Goal: Task Accomplishment & Management: Manage account settings

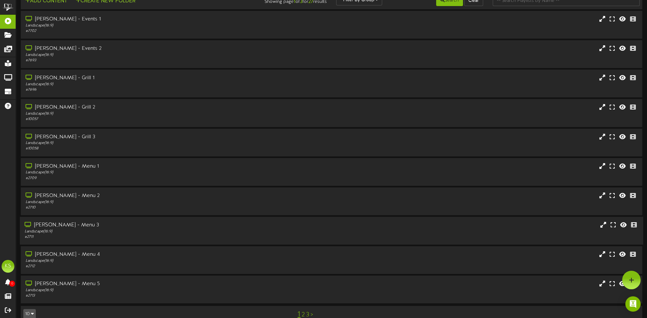
scroll to position [24, 0]
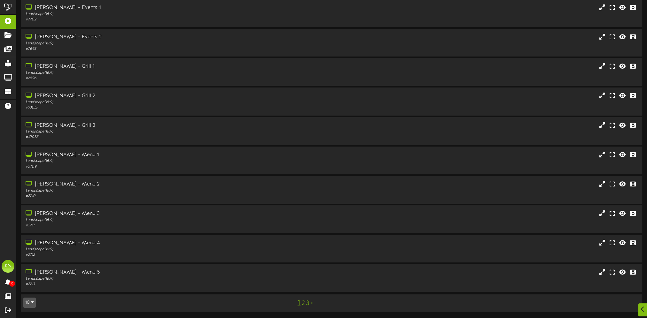
click at [308, 305] on link "3" at bounding box center [307, 303] width 3 height 7
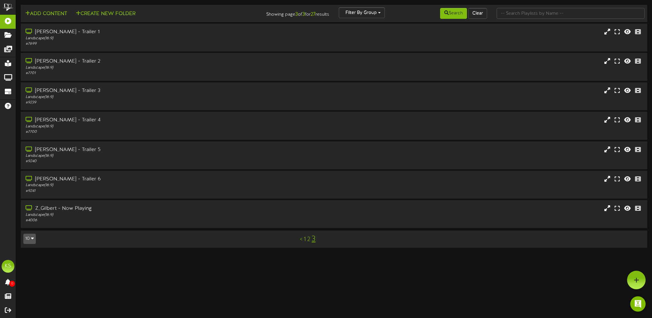
click at [308, 237] on link "2" at bounding box center [308, 239] width 3 height 7
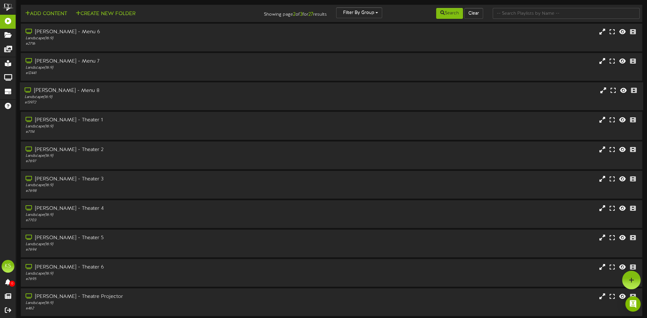
click at [89, 100] on div "Landscape ( 16:9 )" at bounding box center [150, 97] width 250 height 5
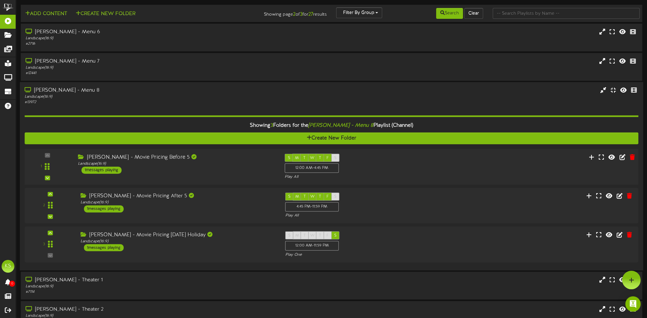
click at [195, 167] on div "[PERSON_NAME] - Movie Pricing Before 5 Landscape ( 16:9 ) 1 messages playing" at bounding box center [176, 164] width 207 height 20
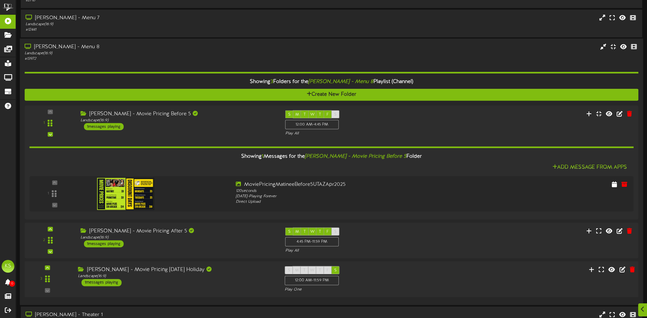
scroll to position [64, 0]
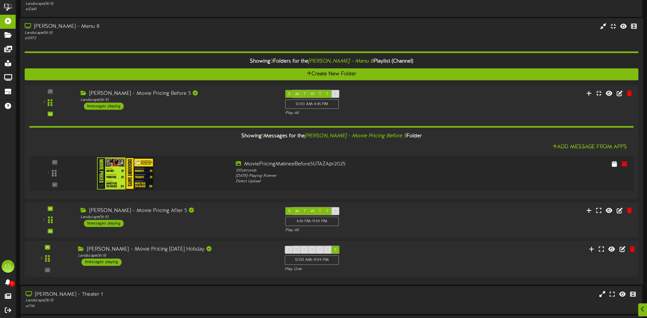
click at [187, 261] on div "[PERSON_NAME] - Movie Pricing [DATE] Holiday Landscape ( 16:9 ) 1 messages play…" at bounding box center [176, 256] width 207 height 20
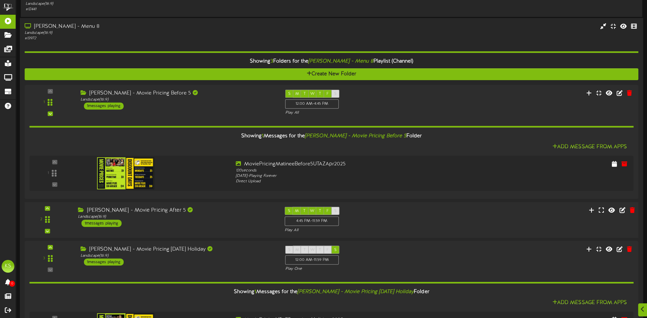
click at [188, 220] on div "[PERSON_NAME] - Movie Pricing After 5 Landscape ( 16:9 ) 1 messages playing" at bounding box center [176, 217] width 207 height 20
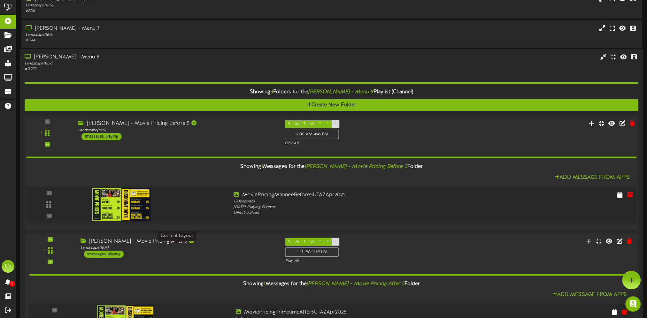
scroll to position [32, 0]
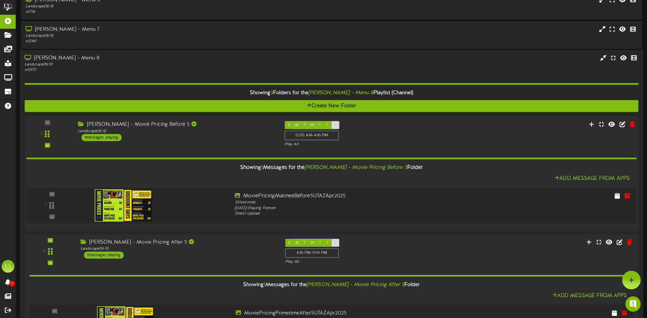
click at [175, 128] on div "Landscape ( 16:9 )" at bounding box center [176, 130] width 197 height 5
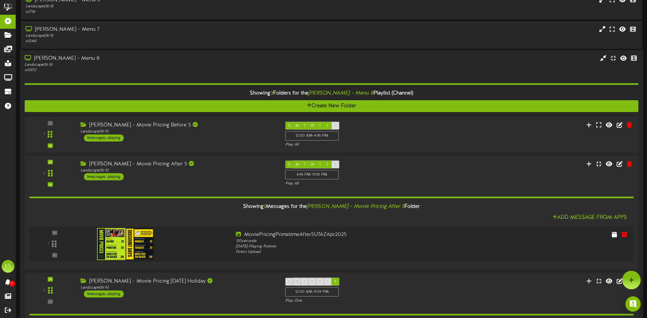
click at [148, 78] on div "Showing 3 Folders for the [PERSON_NAME] - Menu 8 Playlist (Channel) Create New …" at bounding box center [332, 231] width 614 height 317
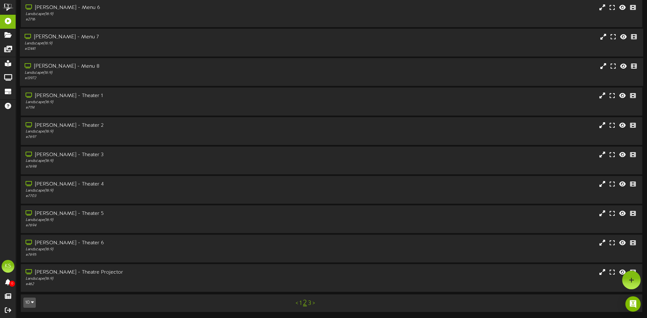
click at [144, 37] on div "[PERSON_NAME] - Menu 7" at bounding box center [150, 37] width 250 height 7
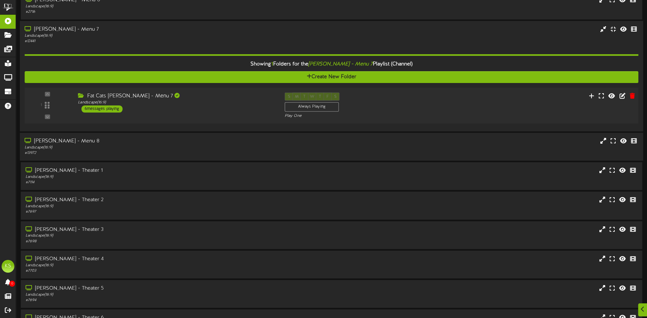
click at [183, 113] on div "1 ( 16:9" at bounding box center [332, 106] width 620 height 26
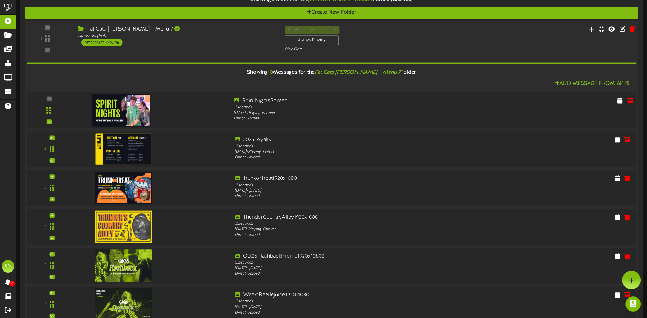
scroll to position [0, 0]
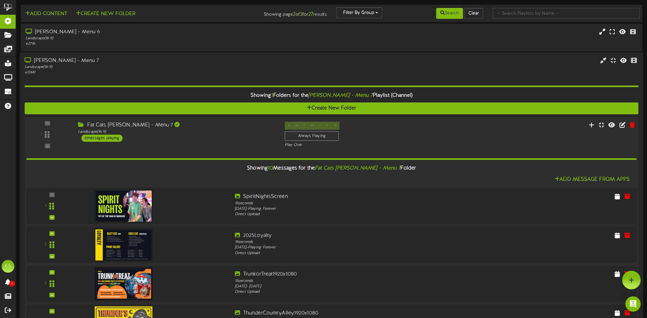
click at [190, 127] on div "Fat Cats [PERSON_NAME] - Menu 7" at bounding box center [176, 125] width 197 height 7
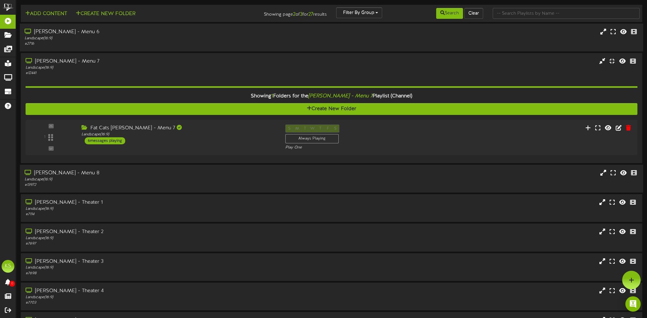
click at [115, 42] on div "# 2716" at bounding box center [150, 43] width 250 height 5
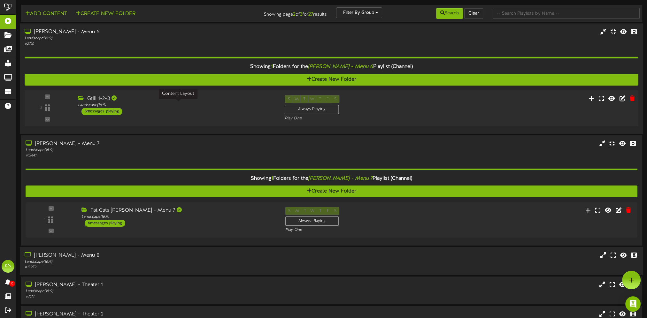
click at [204, 105] on div "Landscape ( 16:9 )" at bounding box center [176, 105] width 197 height 5
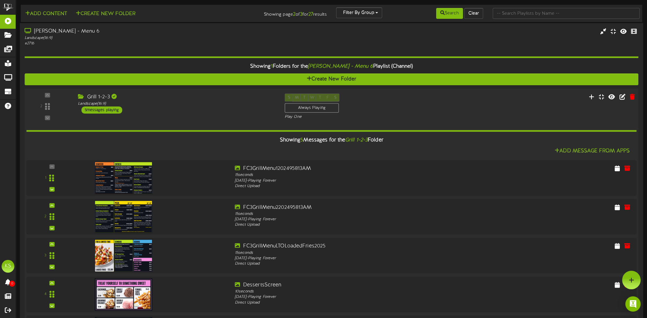
click at [151, 115] on div "2 Grill 1-2-3" at bounding box center [332, 107] width 620 height 26
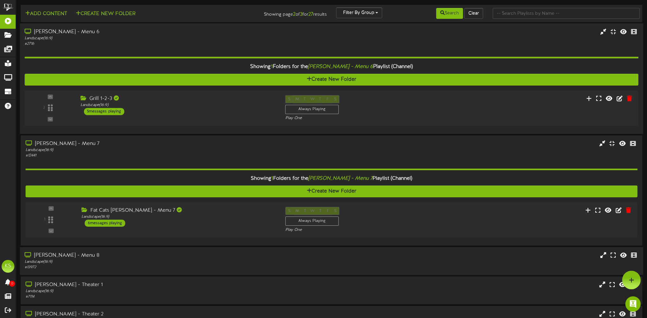
click at [121, 47] on div "Showing 1 Folders for the [PERSON_NAME] - Menu 6 Playlist (Channel) Create New …" at bounding box center [332, 88] width 614 height 83
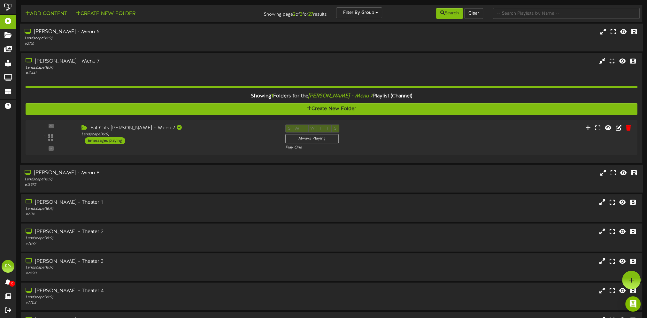
click at [121, 35] on div "[PERSON_NAME] - Menu 6" at bounding box center [150, 31] width 250 height 7
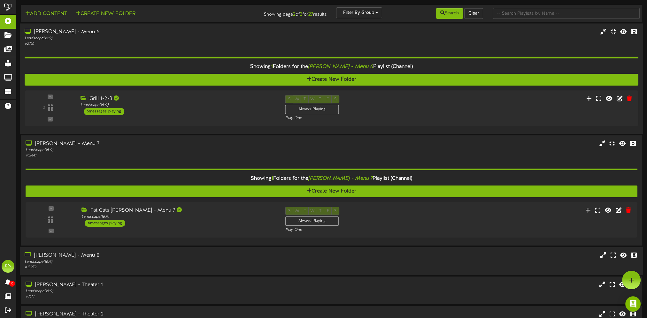
click at [127, 38] on div "Landscape ( 16:9 )" at bounding box center [150, 37] width 250 height 5
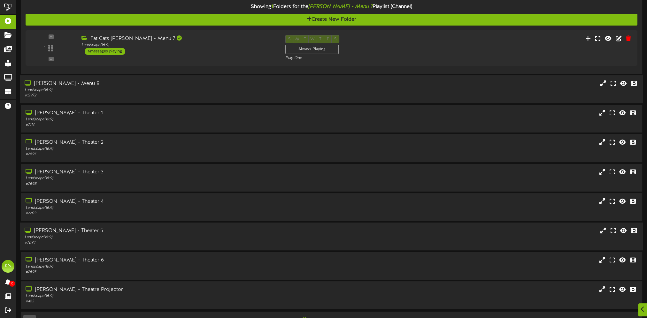
scroll to position [106, 0]
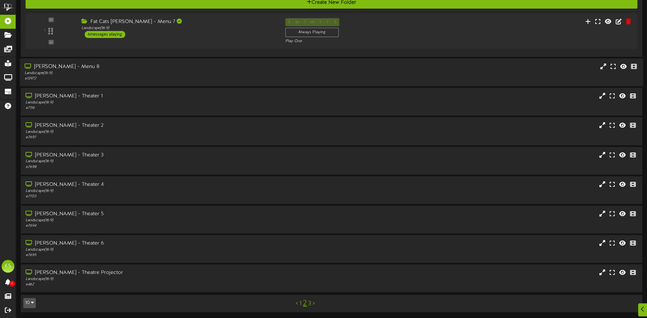
click at [299, 302] on link "1" at bounding box center [300, 303] width 2 height 7
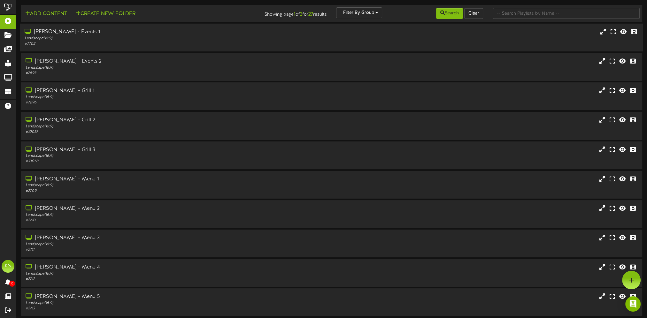
click at [92, 30] on div "[PERSON_NAME] - Events 1" at bounding box center [150, 31] width 250 height 7
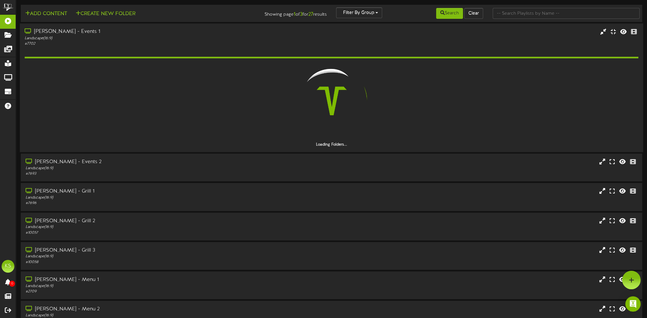
click at [102, 38] on div "Landscape ( 16:9 )" at bounding box center [150, 37] width 250 height 5
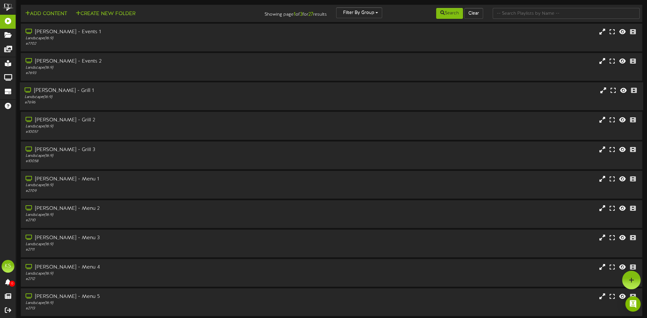
click at [107, 100] on div "# 7696" at bounding box center [150, 102] width 250 height 5
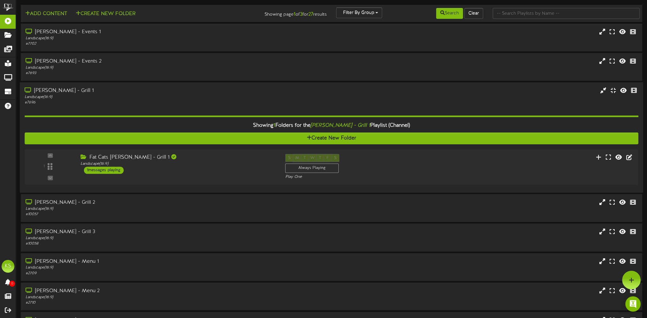
click at [106, 100] on div "# 7696" at bounding box center [150, 102] width 250 height 5
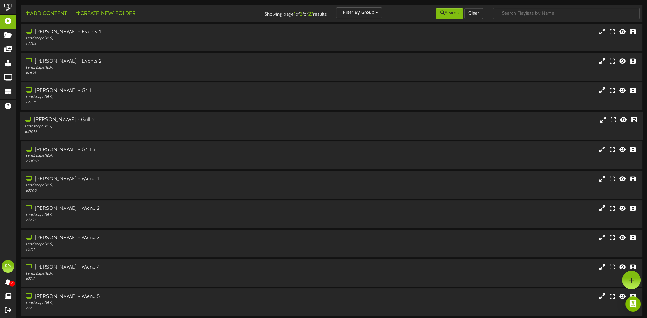
click at [101, 128] on div "Landscape ( 16:9 )" at bounding box center [150, 126] width 250 height 5
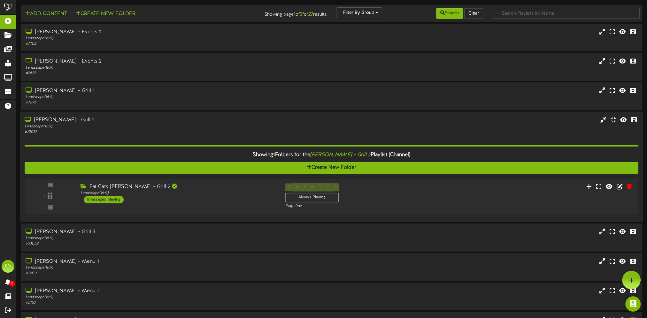
click at [105, 129] on div "# 10057" at bounding box center [150, 131] width 250 height 5
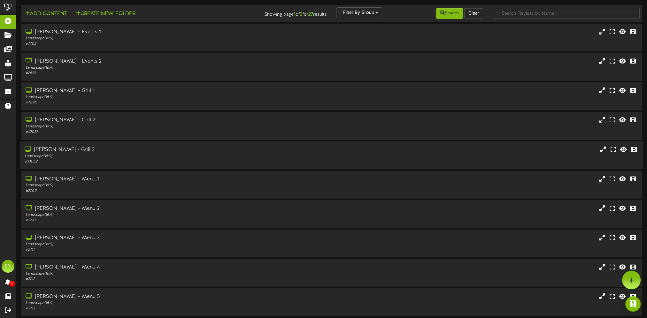
click at [113, 159] on div "# 10058" at bounding box center [150, 161] width 250 height 5
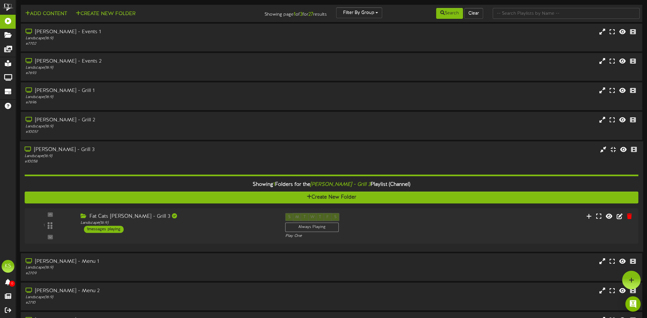
click at [111, 160] on div "# 10058" at bounding box center [150, 161] width 250 height 5
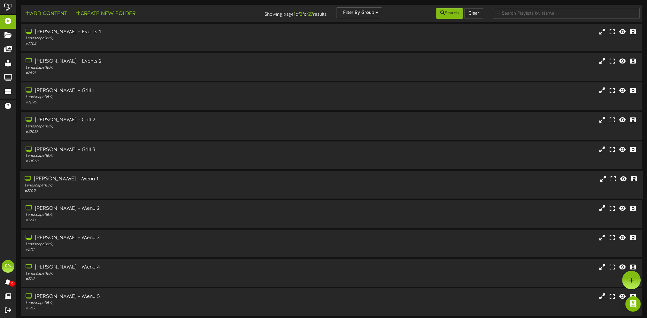
click at [110, 189] on div "# 2709" at bounding box center [150, 191] width 250 height 5
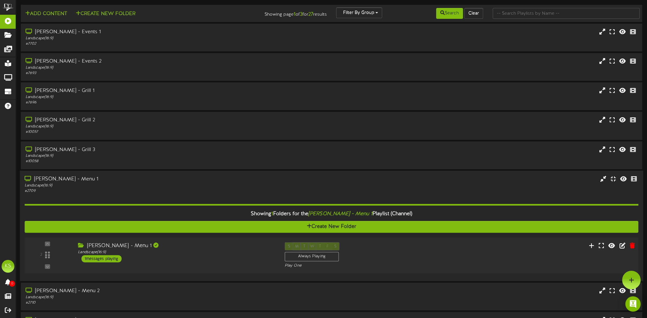
click at [151, 262] on div "2 ( 16:9" at bounding box center [332, 255] width 620 height 26
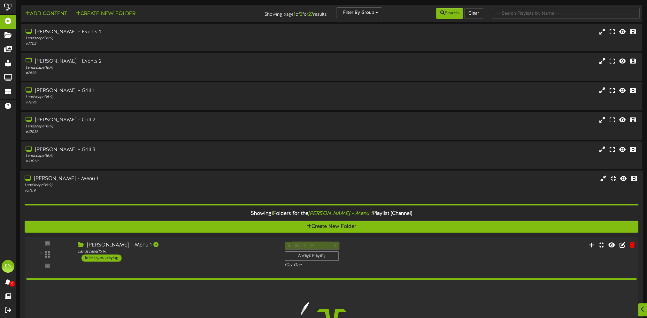
scroll to position [96, 0]
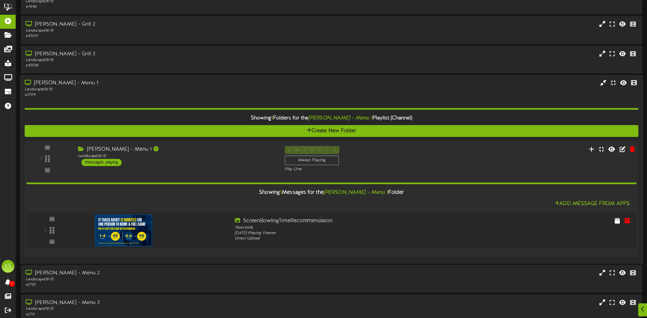
click at [144, 166] on div "2 ( 16:9" at bounding box center [332, 159] width 620 height 26
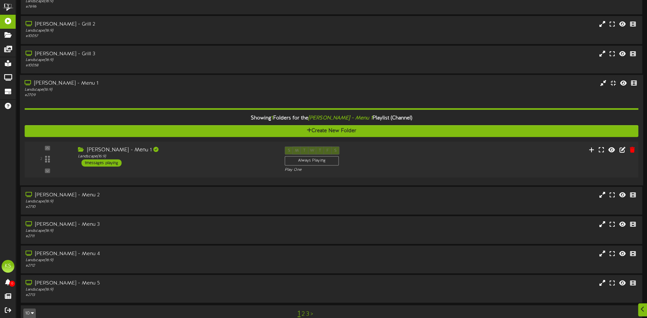
click at [144, 166] on div "[PERSON_NAME] - Menu 1 Landscape ( 16:9 ) 1 messages playing" at bounding box center [176, 156] width 207 height 20
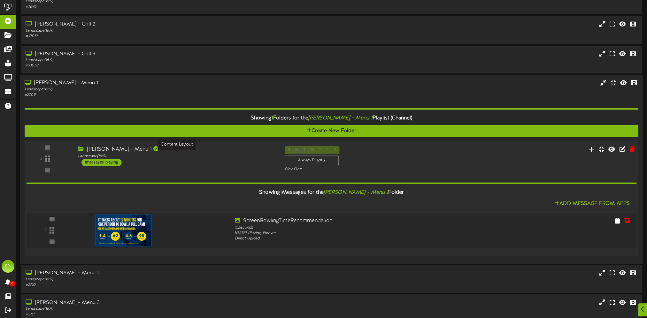
click at [157, 155] on div "Landscape ( 16:9 )" at bounding box center [176, 155] width 197 height 5
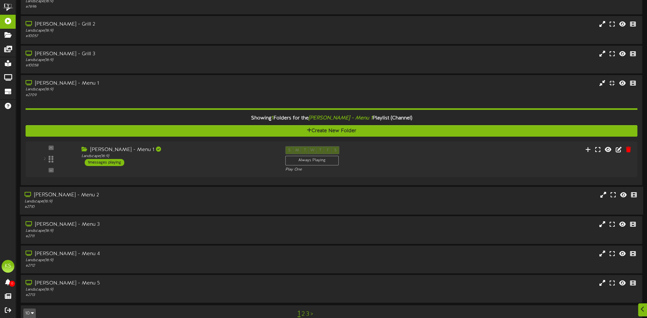
click at [141, 205] on div "# 2710" at bounding box center [150, 207] width 250 height 5
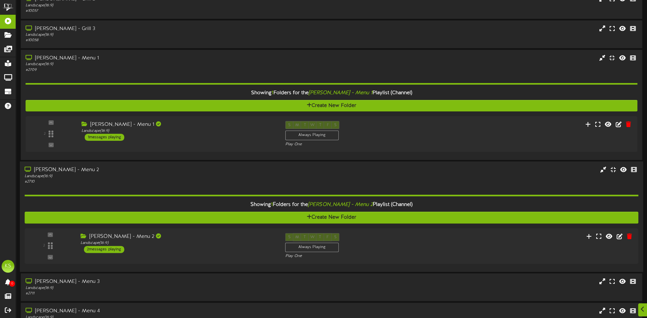
scroll to position [189, 0]
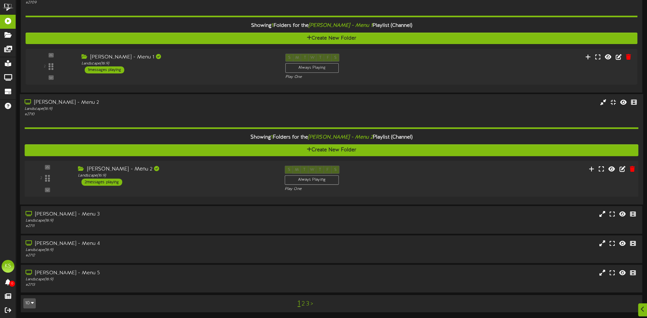
click at [160, 186] on div "2 ( 16:9" at bounding box center [332, 179] width 620 height 26
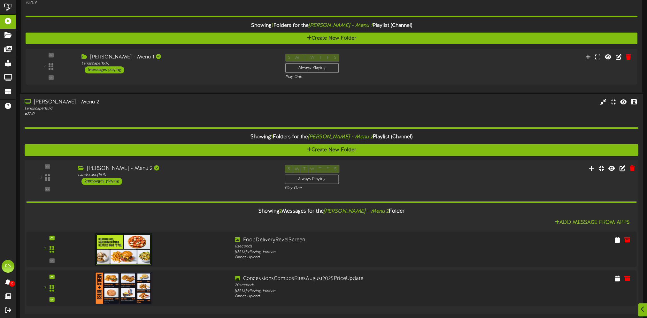
click at [164, 178] on div "[PERSON_NAME] - Menu 2 Landscape ( 16:9 ) 2 messages playing" at bounding box center [176, 175] width 207 height 20
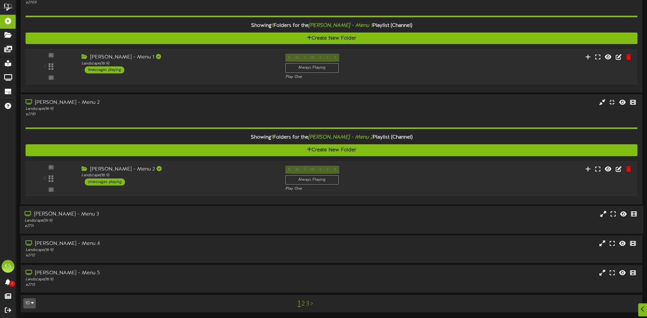
click at [143, 218] on div "Landscape ( 16:9 )" at bounding box center [150, 220] width 250 height 5
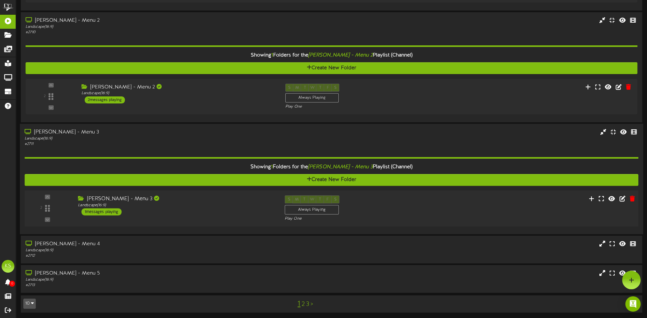
click at [182, 212] on div "[PERSON_NAME] - Menu 3 Landscape ( 16:9 ) 1 messages playing" at bounding box center [176, 205] width 207 height 20
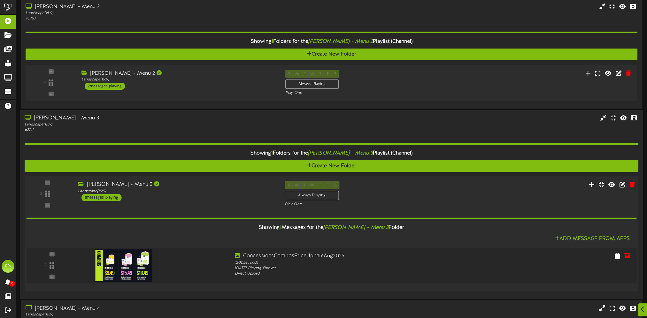
click at [157, 207] on div "Showing 1 Messages for the [PERSON_NAME] - Menu 3 Folder Add Message From Apps 2" at bounding box center [332, 246] width 610 height 79
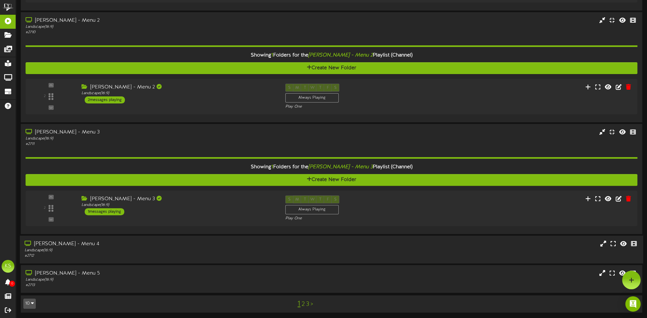
click at [123, 251] on div "Landscape ( 16:9 )" at bounding box center [150, 250] width 250 height 5
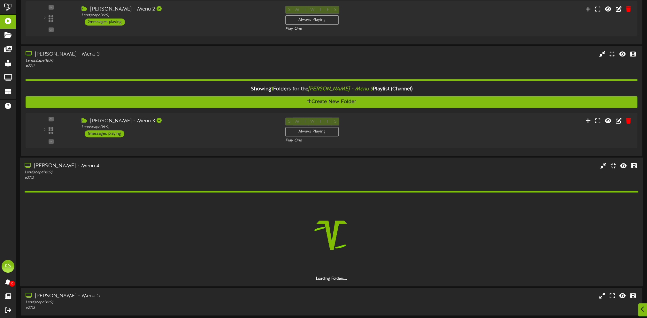
scroll to position [371, 0]
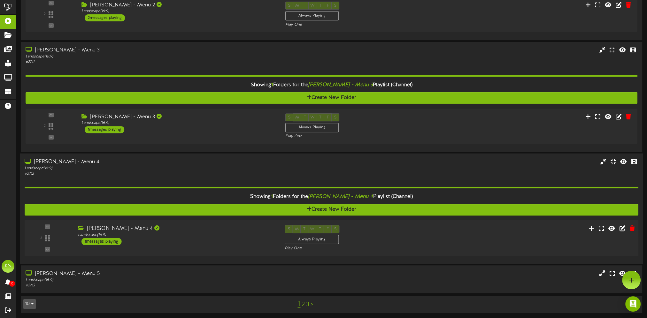
click at [153, 239] on div "[PERSON_NAME] - Menu 4 Landscape ( 16:9 ) 1 messages playing" at bounding box center [176, 235] width 207 height 20
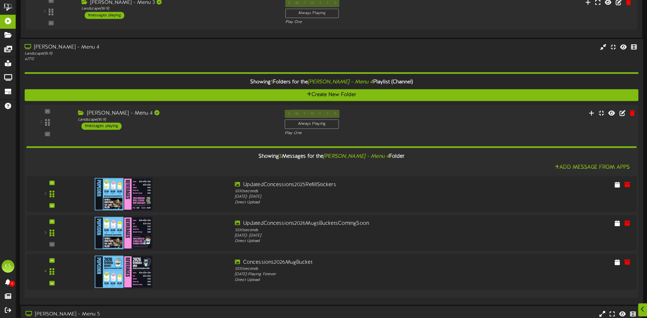
drag, startPoint x: 174, startPoint y: 124, endPoint x: 173, endPoint y: 151, distance: 26.9
click at [174, 123] on div "[PERSON_NAME] - Menu 4 Landscape ( 16:9 ) 1 messages playing" at bounding box center [176, 120] width 207 height 20
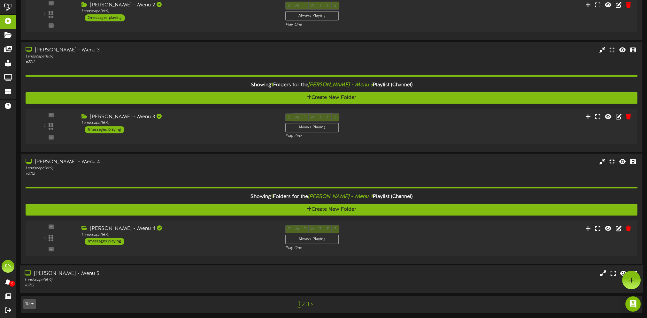
click at [167, 275] on div "[PERSON_NAME] - Menu 5" at bounding box center [150, 273] width 250 height 7
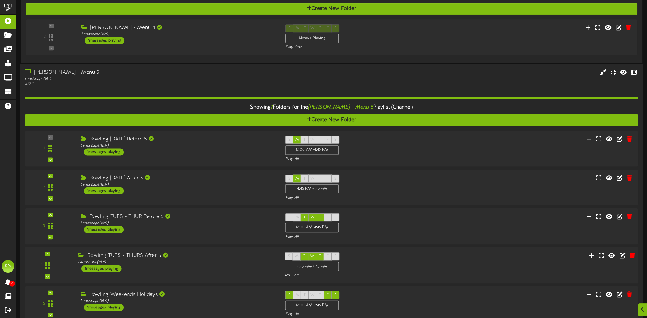
scroll to position [563, 0]
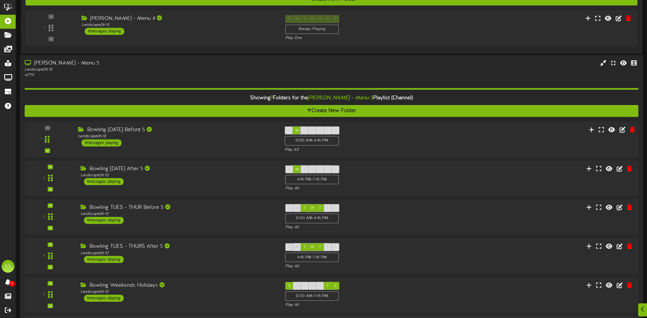
click at [183, 140] on div "Bowling [DATE] Before 5 Landscape ( 16:9 ) 1 messages playing" at bounding box center [176, 136] width 207 height 20
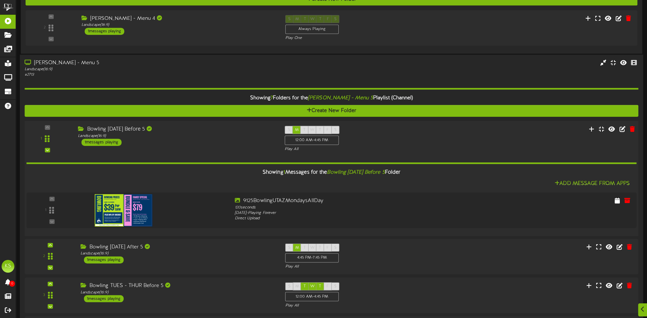
click at [198, 146] on div "1 ( 16:9" at bounding box center [332, 139] width 620 height 26
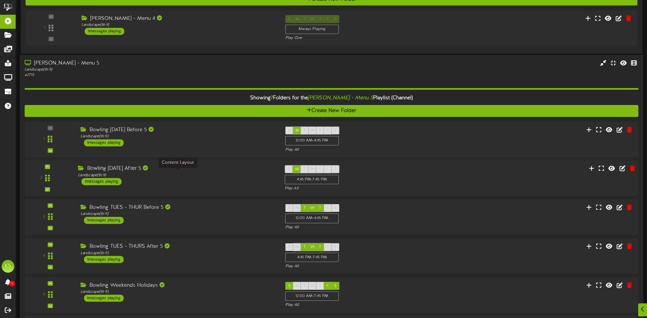
click at [198, 173] on div "Landscape ( 16:9 )" at bounding box center [176, 175] width 197 height 5
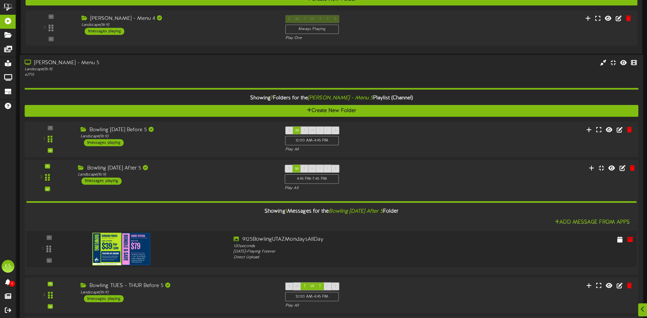
click at [120, 248] on img at bounding box center [121, 249] width 58 height 33
click at [292, 249] on div "[DATE] - Playing Forever" at bounding box center [357, 252] width 247 height 6
click at [618, 239] on icon at bounding box center [620, 239] width 6 height 7
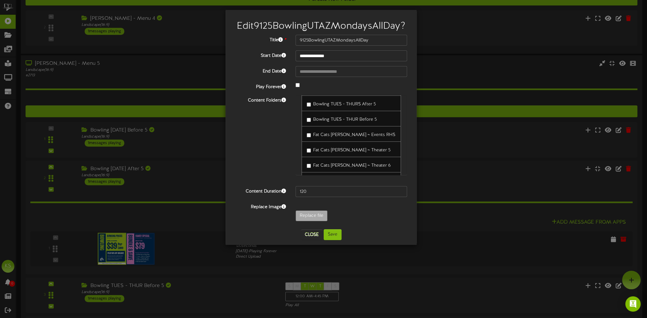
scroll to position [107, 0]
click at [327, 89] on div "**********" at bounding box center [321, 130] width 172 height 190
click at [275, 172] on div "Content Folders [PERSON_NAME] - Menu 2 [PERSON_NAME] - Menu 1 Grill 1-2-3" at bounding box center [321, 138] width 182 height 86
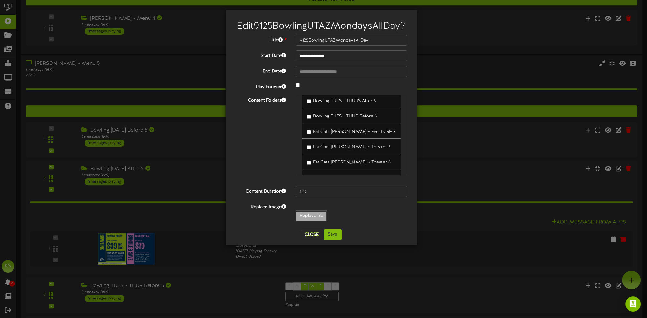
type input "**********"
type input "5"
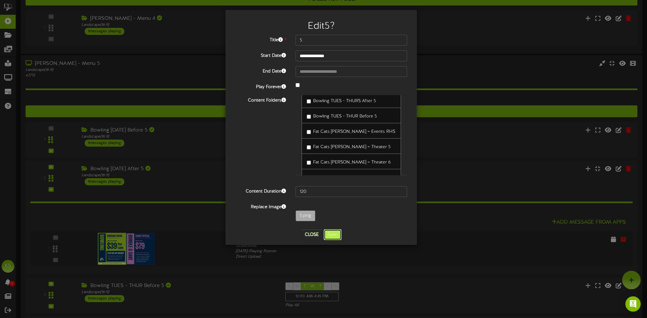
click at [329, 235] on button "Save" at bounding box center [333, 234] width 18 height 11
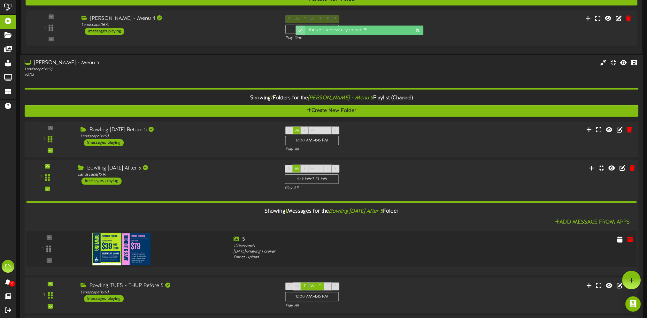
click at [122, 243] on img at bounding box center [121, 249] width 58 height 33
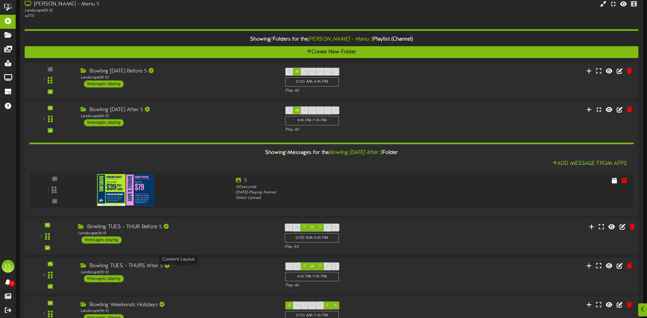
scroll to position [627, 0]
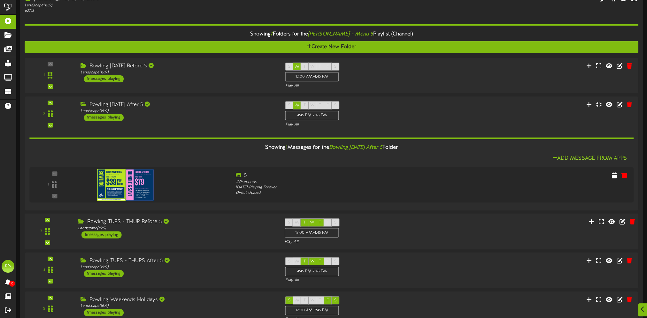
click at [185, 239] on div "3 ( 16:9" at bounding box center [332, 232] width 620 height 26
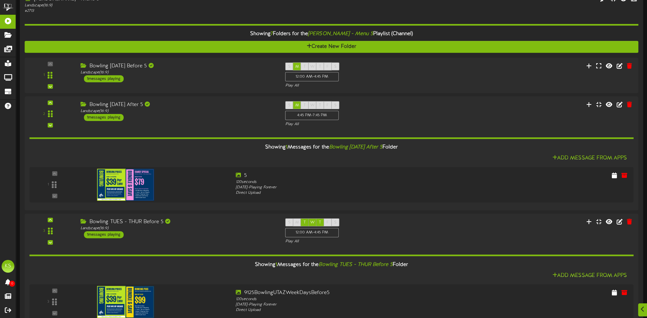
scroll to position [691, 0]
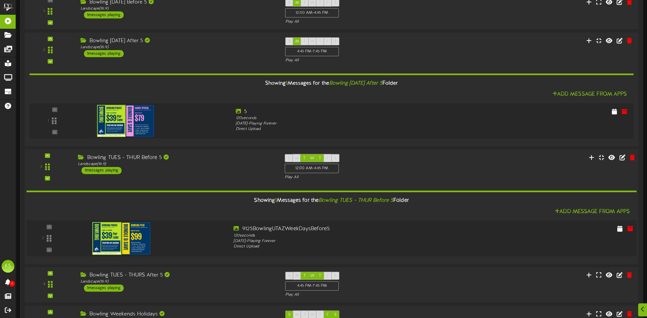
click at [121, 242] on img at bounding box center [121, 238] width 58 height 33
